Goal: Transaction & Acquisition: Purchase product/service

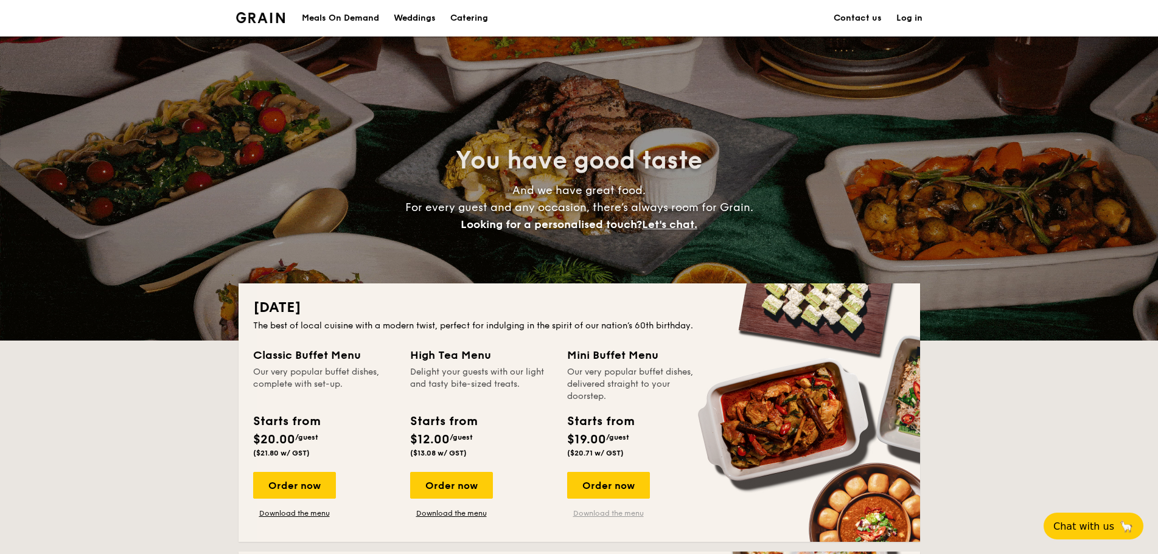
click at [627, 514] on link "Download the menu" at bounding box center [608, 514] width 83 height 10
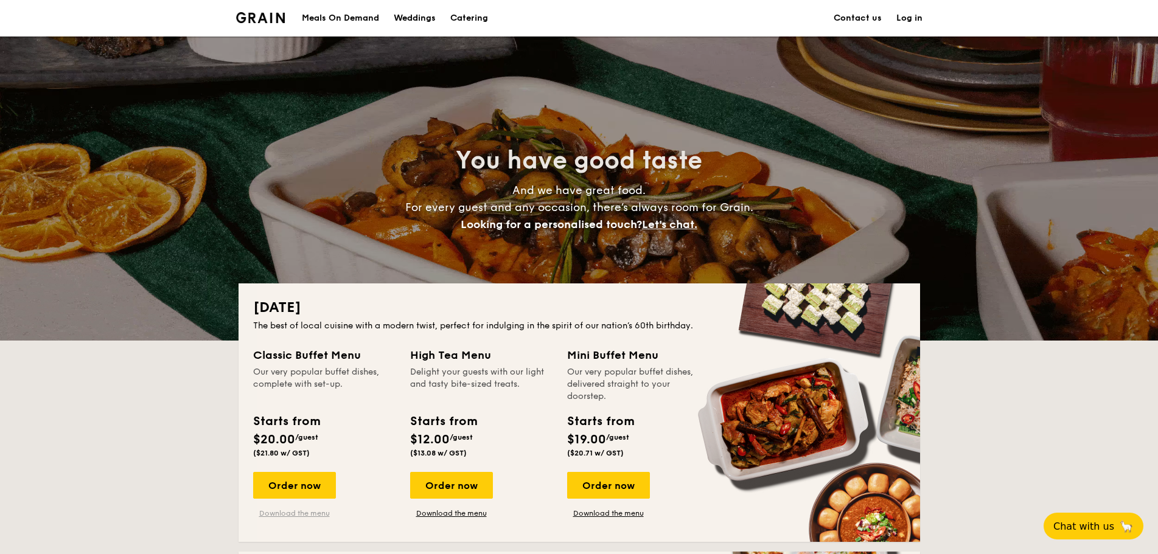
click at [307, 512] on link "Download the menu" at bounding box center [294, 514] width 83 height 10
click at [611, 489] on div "Order now" at bounding box center [608, 485] width 83 height 27
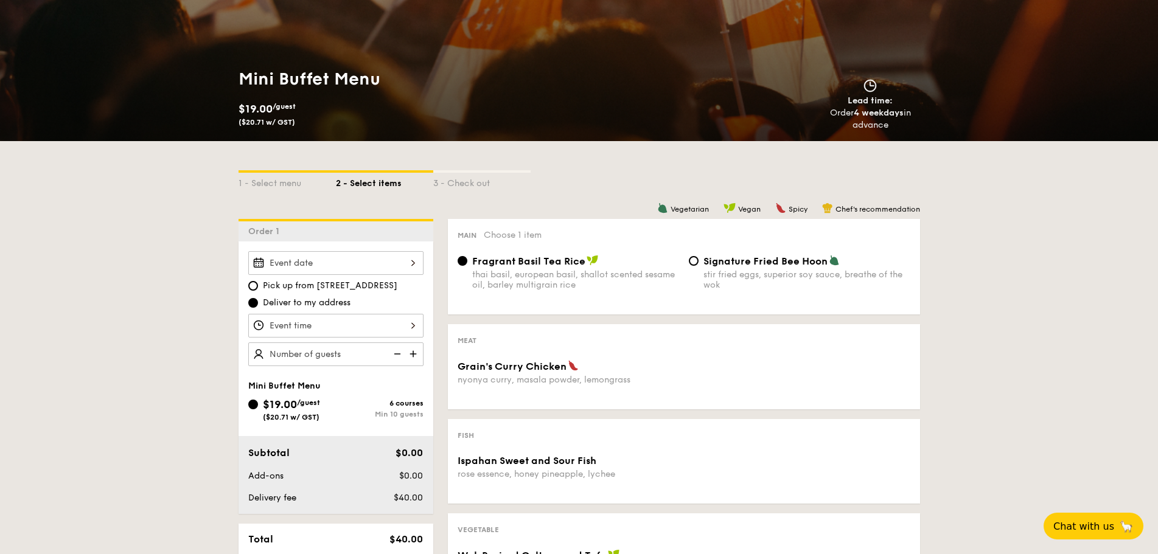
scroll to position [182, 0]
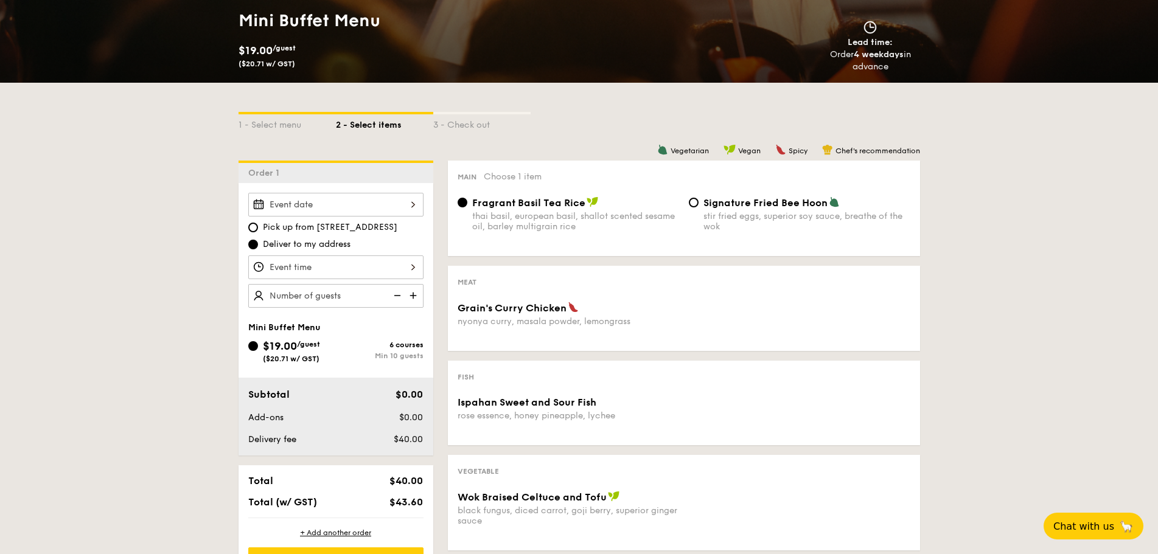
click at [464, 178] on span "Main" at bounding box center [466, 177] width 19 height 9
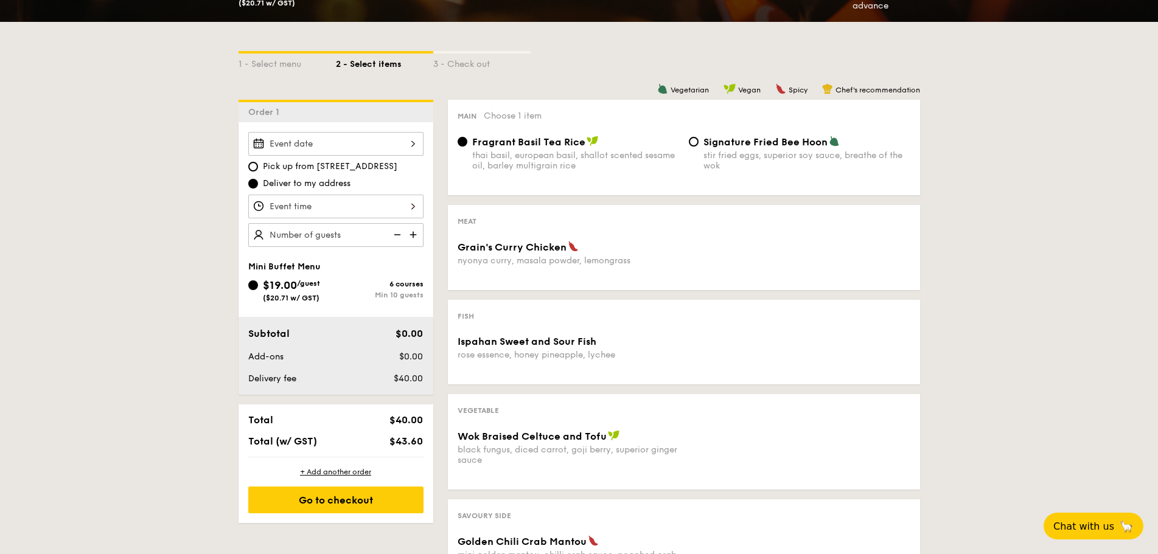
click at [415, 235] on img at bounding box center [414, 234] width 18 height 23
type input "25 guests"
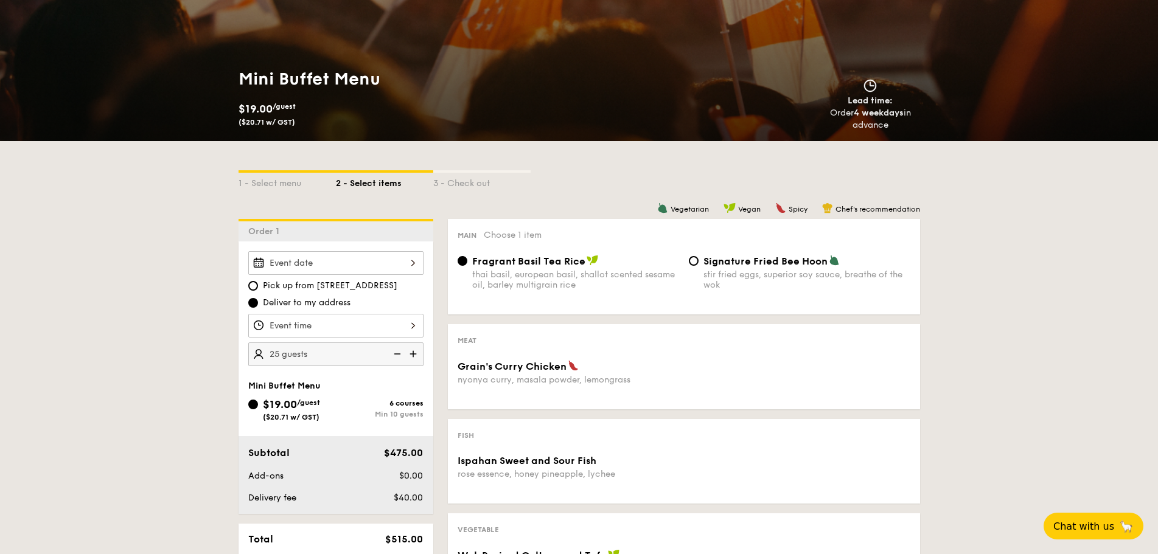
scroll to position [61, 0]
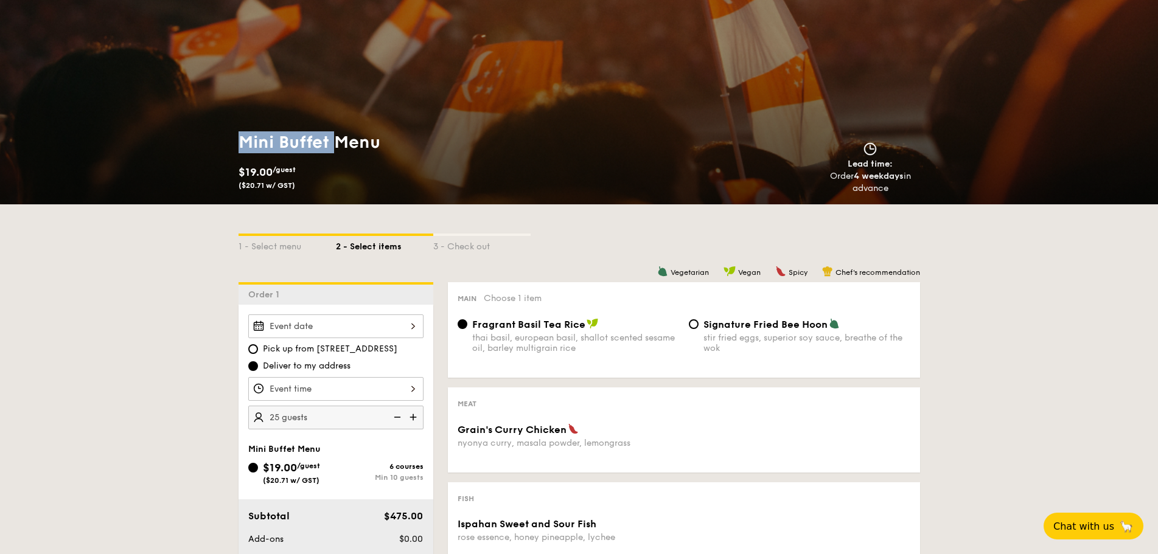
drag, startPoint x: 242, startPoint y: 142, endPoint x: 334, endPoint y: 145, distance: 92.5
click at [334, 145] on h1 "Mini Buffet Menu" at bounding box center [406, 142] width 336 height 22
copy h1 "Mini Buffet"
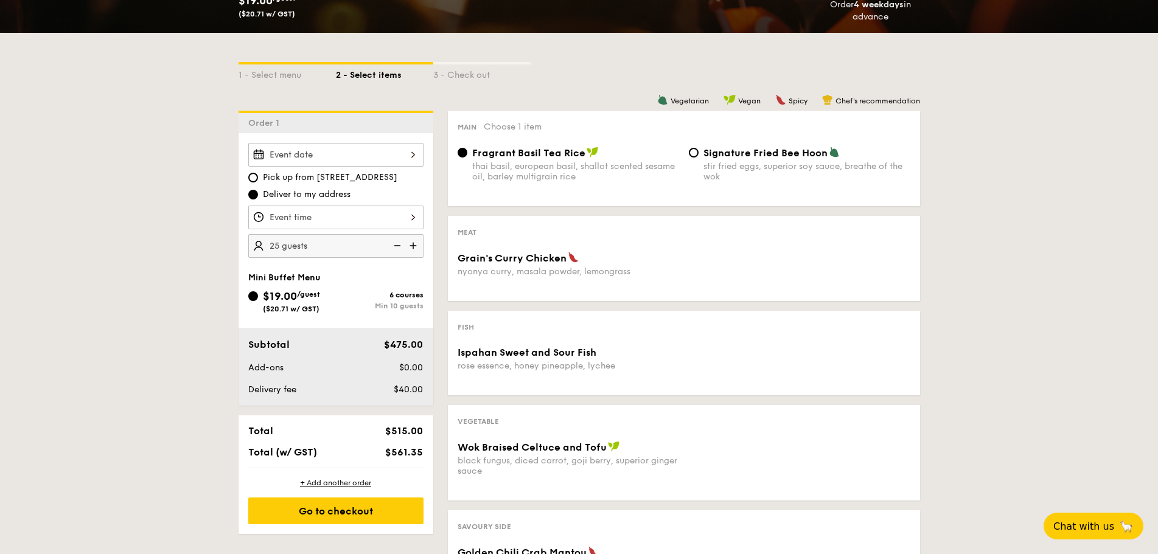
scroll to position [243, 0]
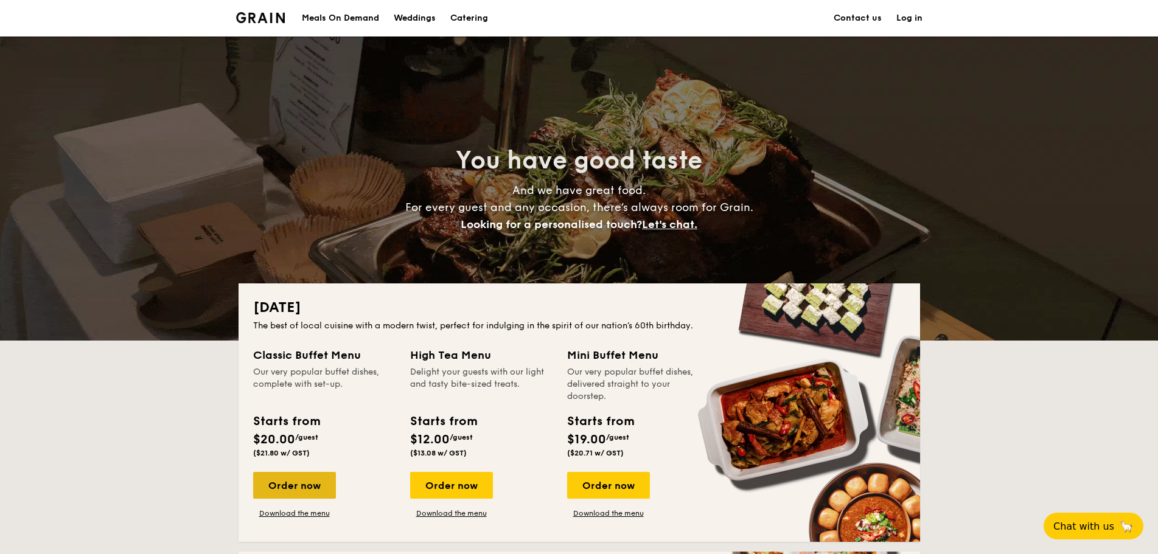
click at [294, 485] on div "Order now" at bounding box center [294, 485] width 83 height 27
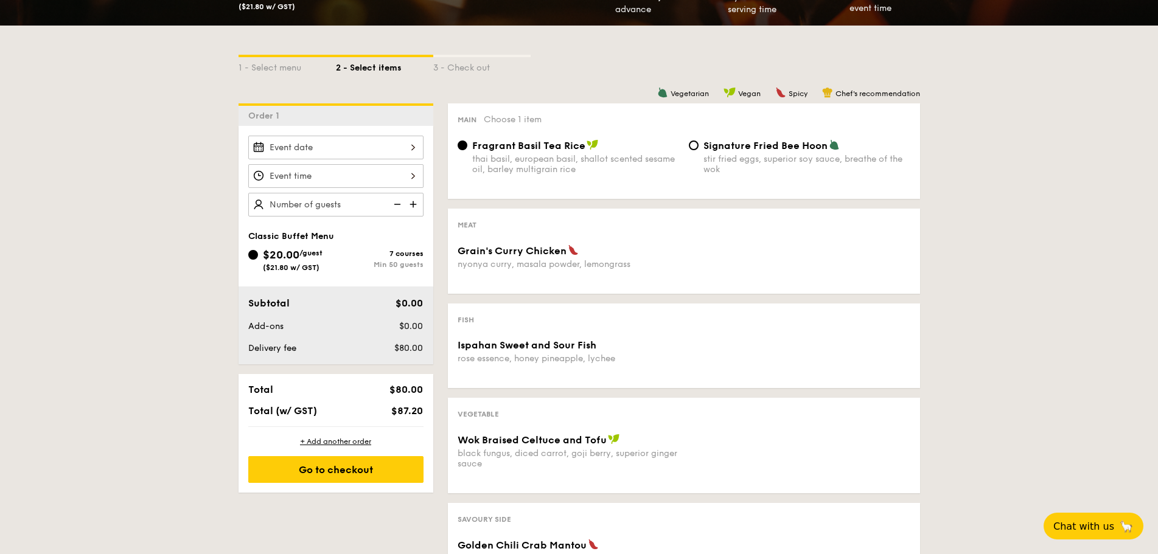
scroll to position [61, 0]
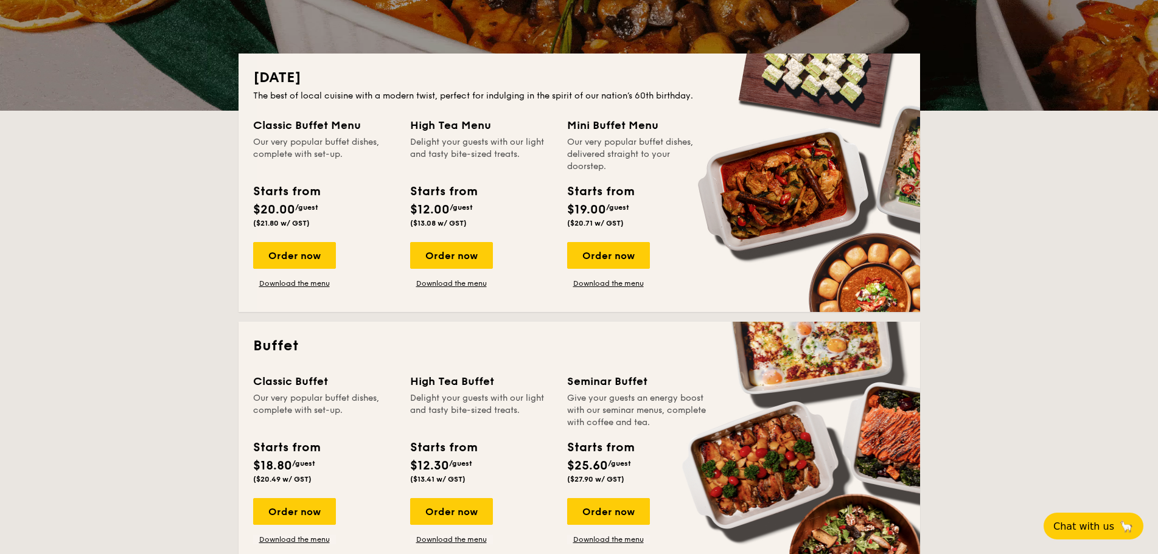
scroll to position [243, 0]
